Goal: Task Accomplishment & Management: Use online tool/utility

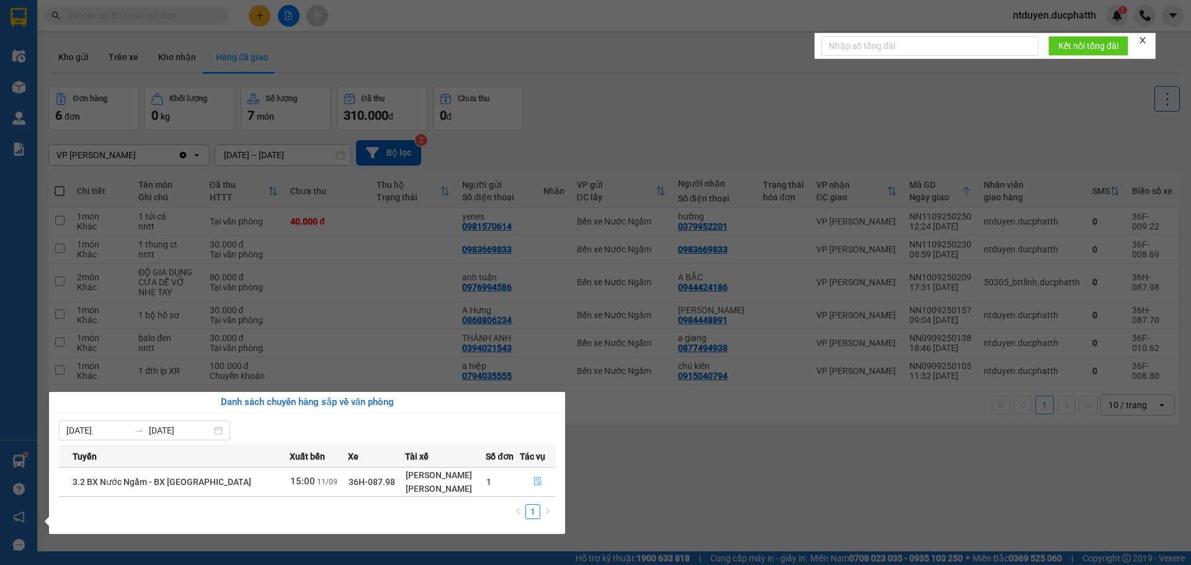
click at [535, 479] on icon "file-done" at bounding box center [537, 482] width 7 height 9
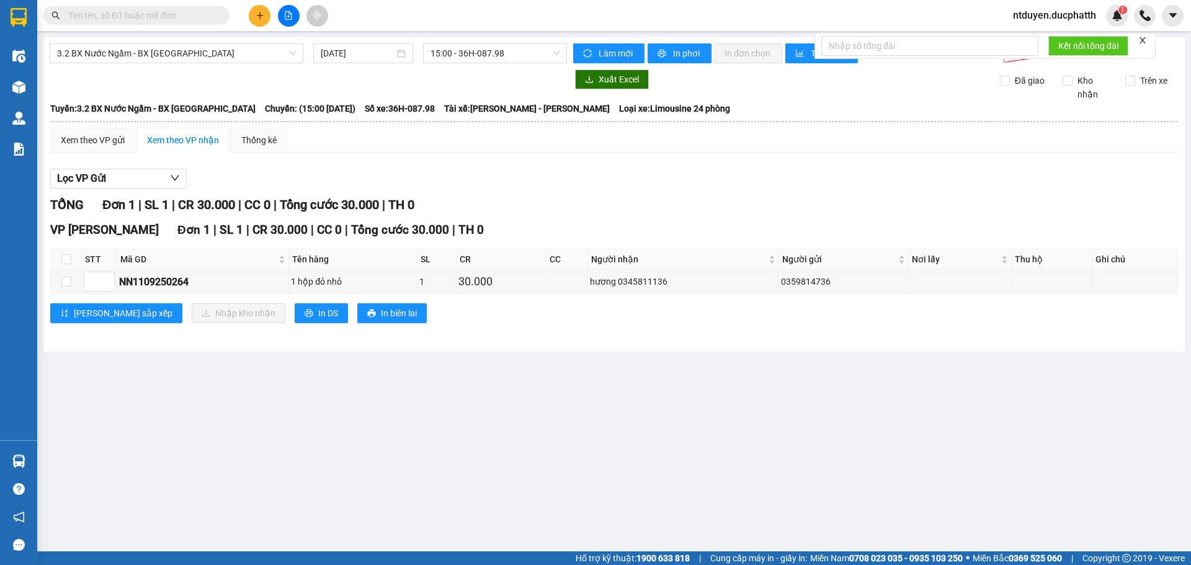
click at [456, 382] on main "3.2 BX Nước Ngầm - BX [GEOGRAPHIC_DATA] [DATE] 15:00 - 36H-087.98 Làm mới In ph…" at bounding box center [595, 275] width 1191 height 551
click at [60, 277] on td at bounding box center [66, 282] width 31 height 24
click at [68, 282] on input "checkbox" at bounding box center [66, 282] width 10 height 10
checkbox input "true"
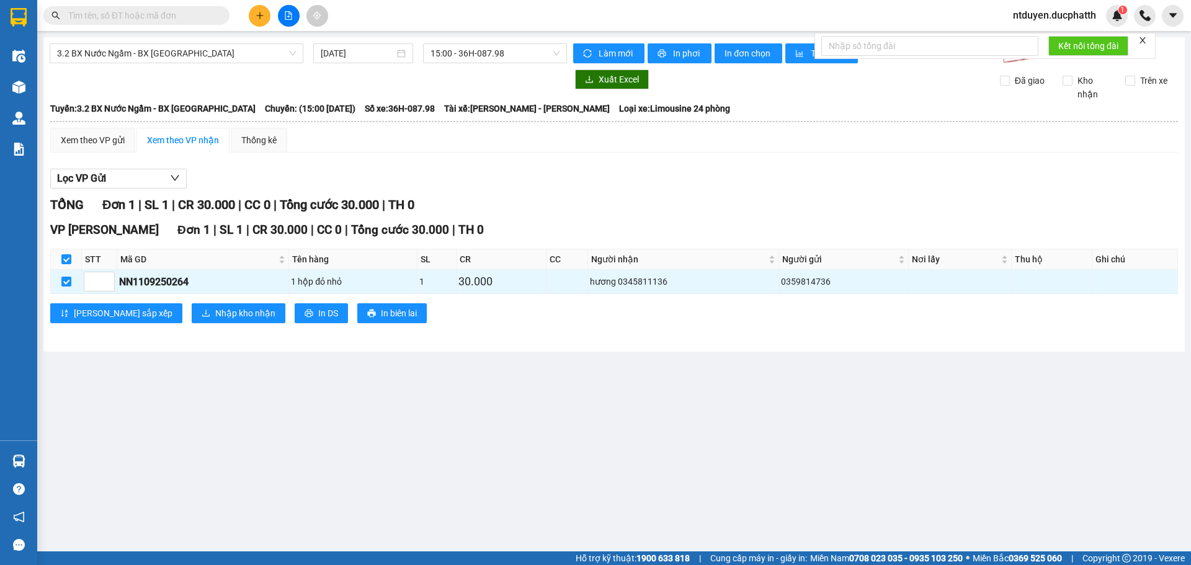
click at [180, 326] on div "VP Hoằng Kim Đơn 1 | SL 1 | CR 30.000 | CC 0 | Tổng cước 30.000 | TH 0 STT Mã G…" at bounding box center [613, 277] width 1127 height 112
click at [215, 312] on span "Nhập kho nhận" at bounding box center [245, 313] width 60 height 14
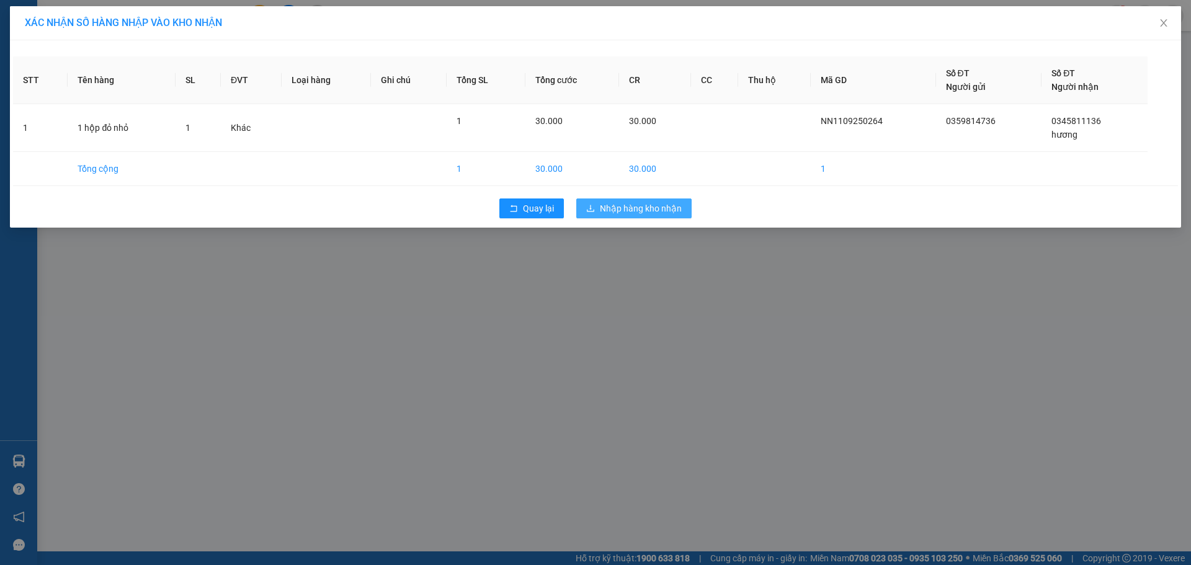
click at [641, 205] on span "Nhập hàng kho nhận" at bounding box center [641, 209] width 82 height 14
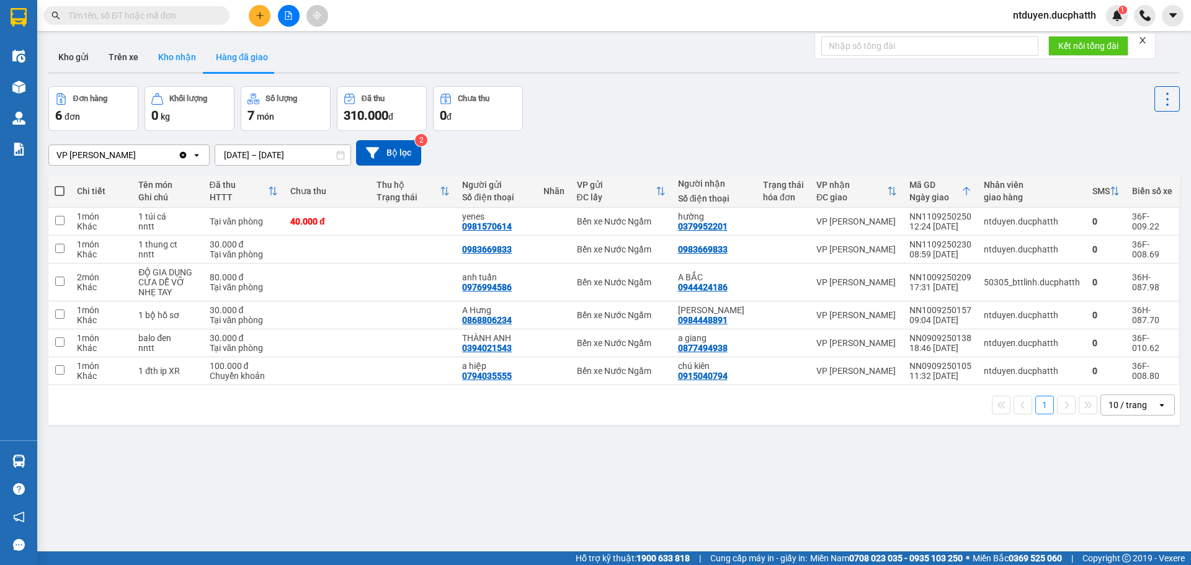
click at [177, 64] on button "Kho nhận" at bounding box center [177, 57] width 58 height 30
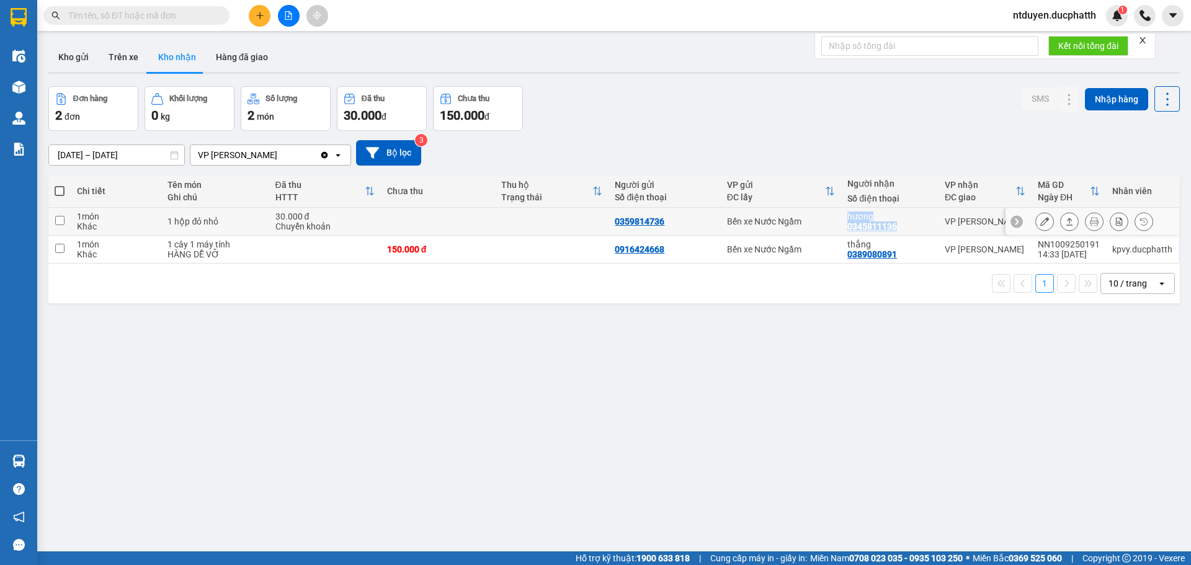
drag, startPoint x: 829, startPoint y: 223, endPoint x: 891, endPoint y: 229, distance: 62.3
click at [895, 229] on tr "1 món Khác 1 hộp đỏ nhỏ 30.000 đ Chuyển khoản 0359814736 Bến xe Nước Ngầm hương…" at bounding box center [613, 222] width 1131 height 28
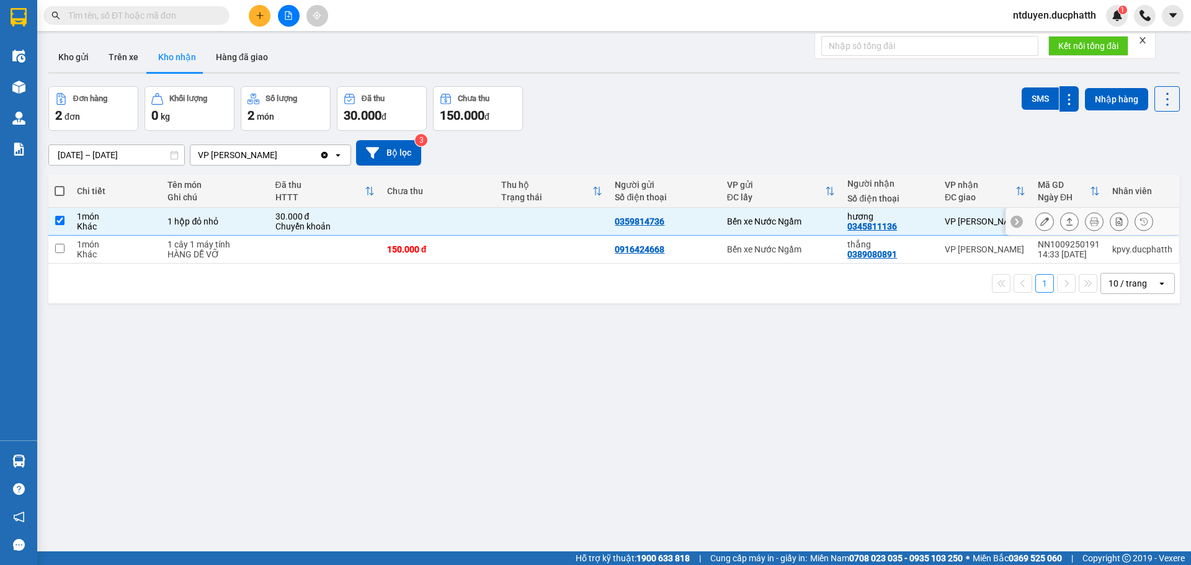
click at [892, 225] on div "hương 0345811136" at bounding box center [889, 221] width 85 height 20
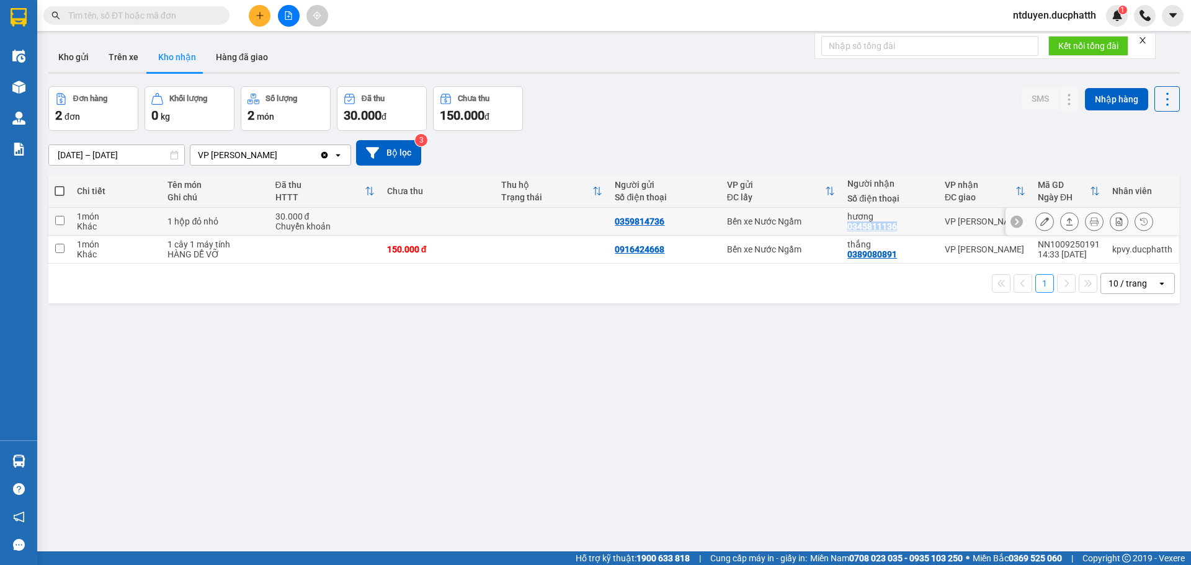
drag, startPoint x: 840, startPoint y: 228, endPoint x: 891, endPoint y: 233, distance: 51.8
click at [891, 233] on td "hương 0345811136" at bounding box center [889, 222] width 97 height 28
checkbox input "true"
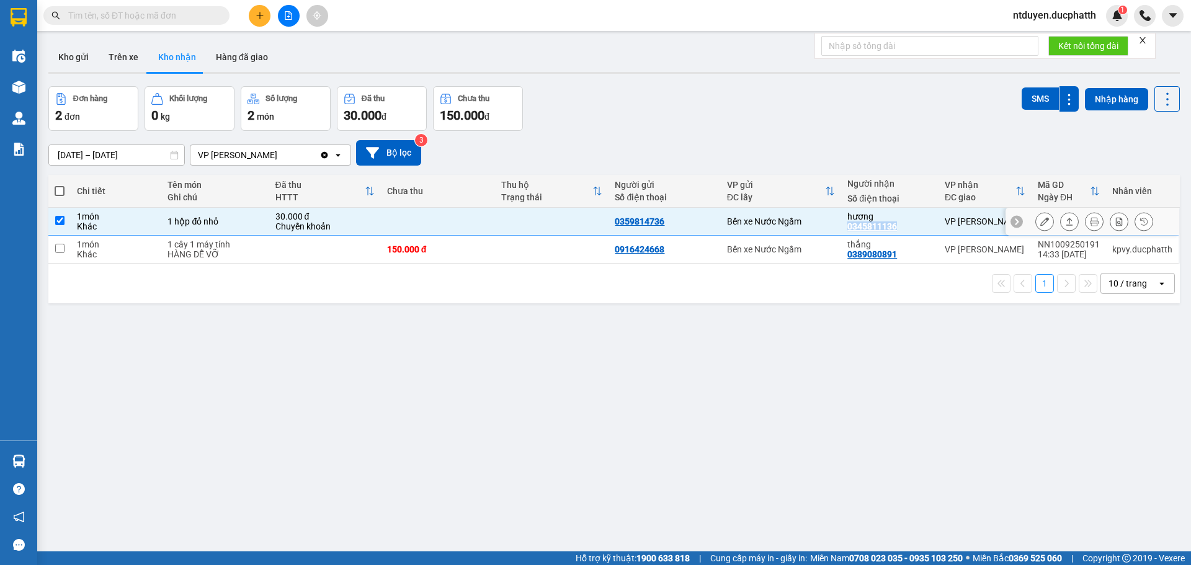
copy div "0345811136"
click at [1040, 219] on icon at bounding box center [1044, 221] width 9 height 9
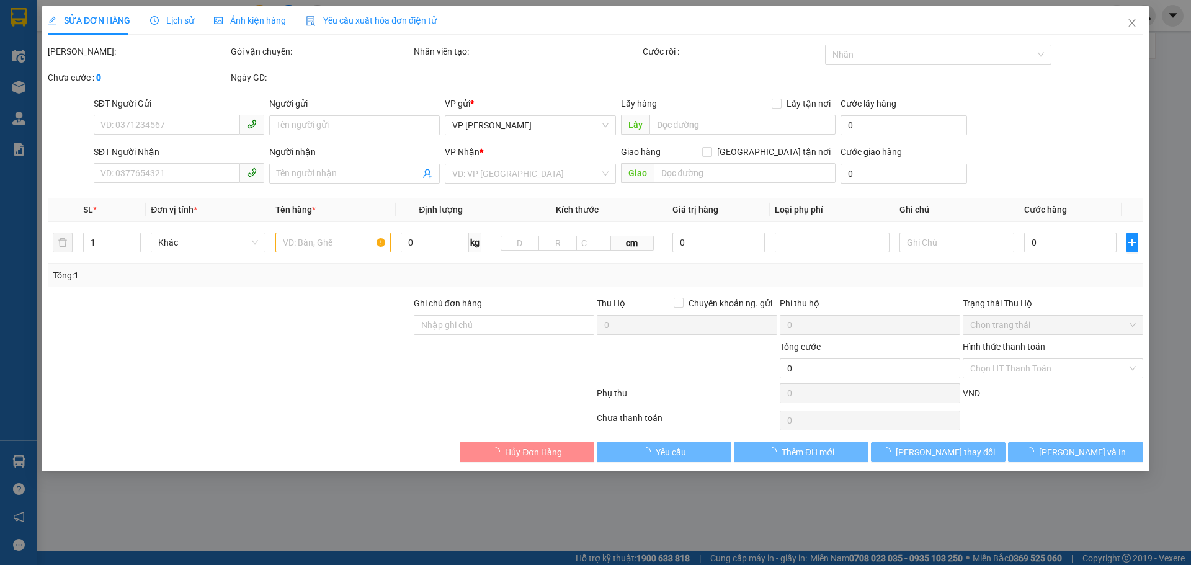
type input "0359814736"
type input "0345811136"
type input "hương"
type input "ck 14h57 [DATE] le ba cong shb"
type input "30.000"
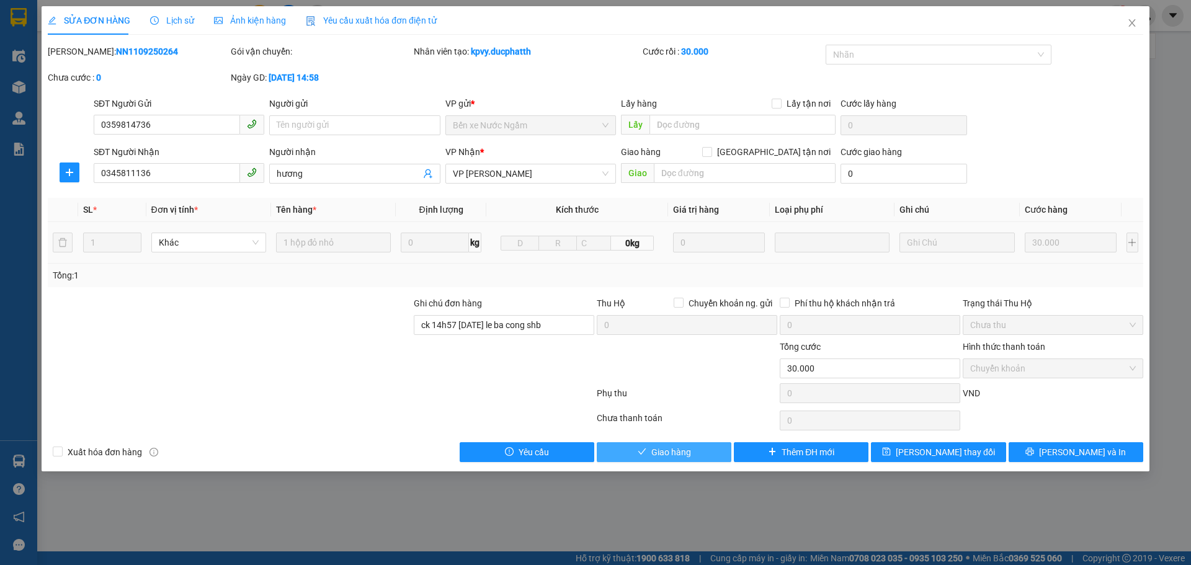
click at [682, 451] on span "Giao hàng" at bounding box center [671, 452] width 40 height 14
